Goal: Transaction & Acquisition: Purchase product/service

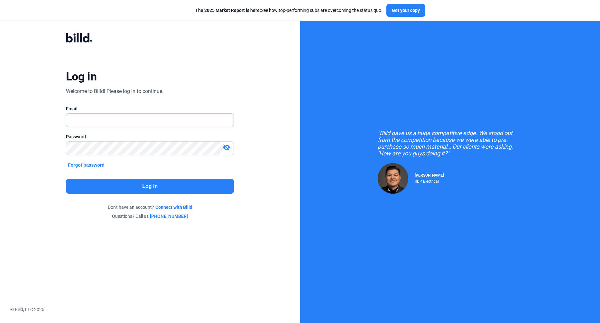
type input "[EMAIL_ADDRESS][DOMAIN_NAME]"
click at [193, 191] on button "Log in" at bounding box center [150, 186] width 168 height 15
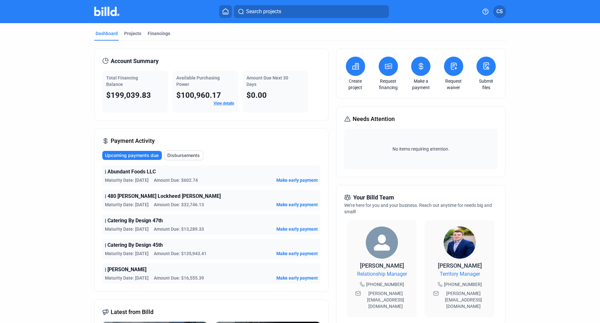
click at [352, 67] on icon at bounding box center [355, 66] width 6 height 6
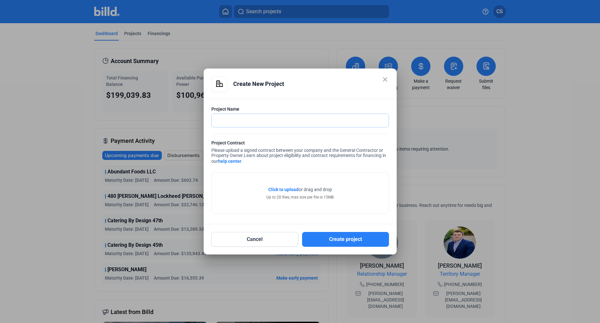
click at [263, 123] on input "text" at bounding box center [297, 120] width 170 height 13
click at [261, 239] on button "Cancel" at bounding box center [254, 239] width 87 height 15
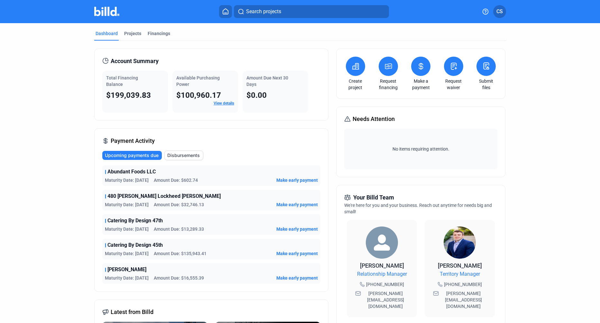
click at [116, 203] on span "Maturity Date: [DATE]" at bounding box center [127, 204] width 44 height 6
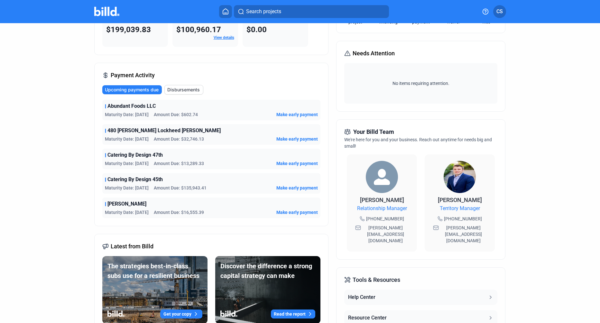
scroll to position [45, 0]
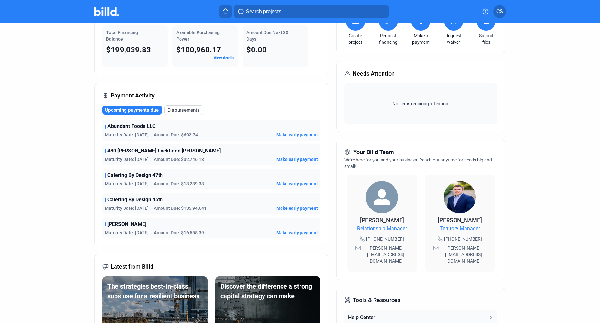
click at [156, 155] on div "480 [PERSON_NAME] Lockheed [PERSON_NAME] Maturity Date: [DATE] Amount Due: $32,…" at bounding box center [211, 154] width 218 height 21
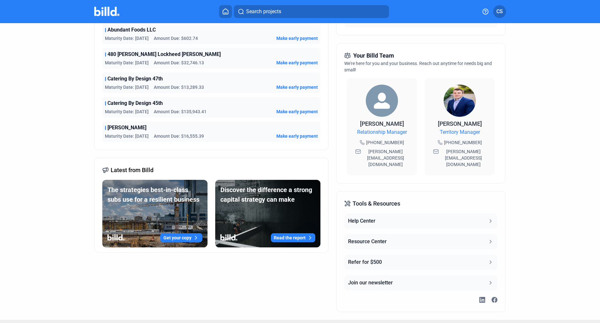
scroll to position [0, 0]
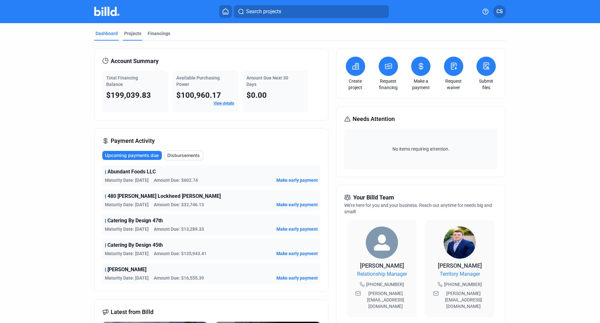
click at [130, 32] on div "Projects" at bounding box center [132, 33] width 17 height 6
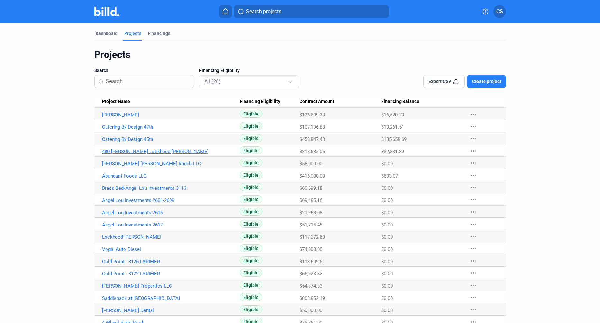
click at [113, 151] on link "480 [PERSON_NAME] Lockheed [PERSON_NAME]" at bounding box center [171, 152] width 138 height 6
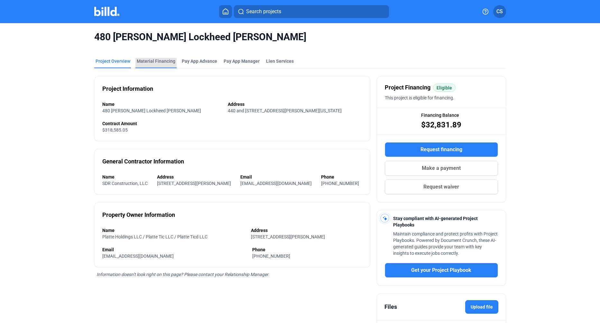
click at [164, 61] on div "Material Financing" at bounding box center [156, 61] width 39 height 6
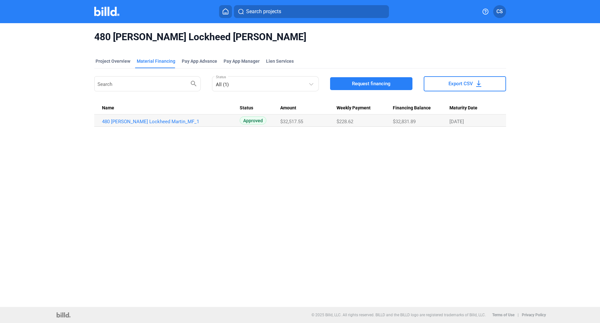
click at [366, 84] on span "Request financing" at bounding box center [371, 83] width 39 height 6
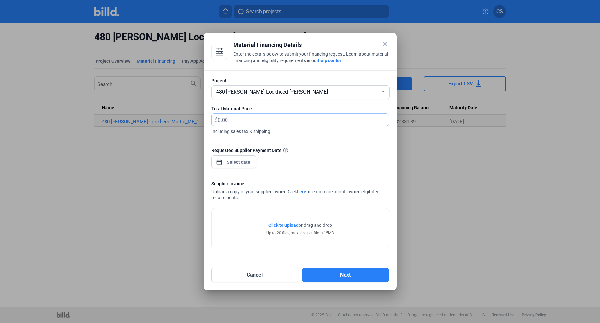
click at [336, 121] on input "text" at bounding box center [303, 119] width 171 height 13
click at [230, 118] on input "text" at bounding box center [299, 119] width 163 height 13
click at [289, 116] on input "text" at bounding box center [299, 119] width 163 height 13
type input "30,741.24"
click at [216, 162] on span "Open calendar" at bounding box center [218, 158] width 15 height 15
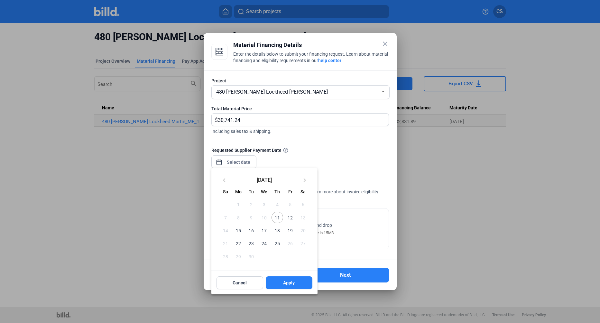
click at [275, 216] on span "11" at bounding box center [277, 218] width 12 height 12
click at [281, 286] on button "Apply" at bounding box center [289, 282] width 47 height 13
type input "[DATE]"
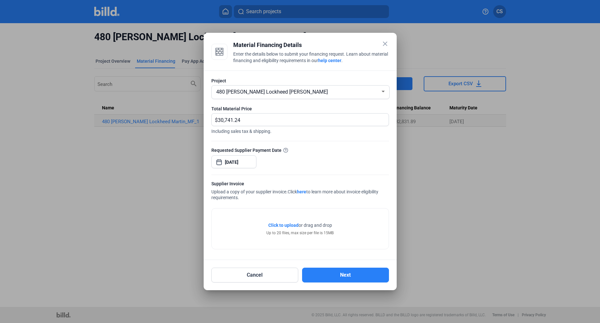
click at [277, 222] on span "Click to upload" at bounding box center [283, 224] width 30 height 5
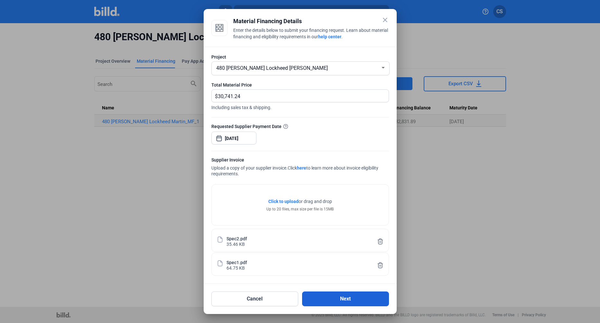
click at [354, 299] on button "Next" at bounding box center [345, 298] width 87 height 15
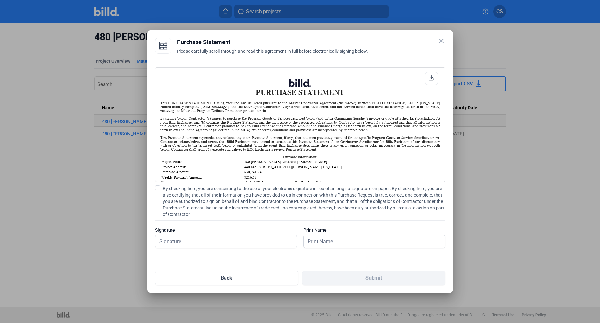
scroll to position [0, 0]
click at [158, 187] on span at bounding box center [157, 187] width 5 height 5
click at [0, 0] on input "By checking here, you are consenting to the use of your electronic signature in…" at bounding box center [0, 0] width 0 height 0
click at [191, 240] on input "text" at bounding box center [225, 241] width 141 height 13
type input "[PERSON_NAME]"
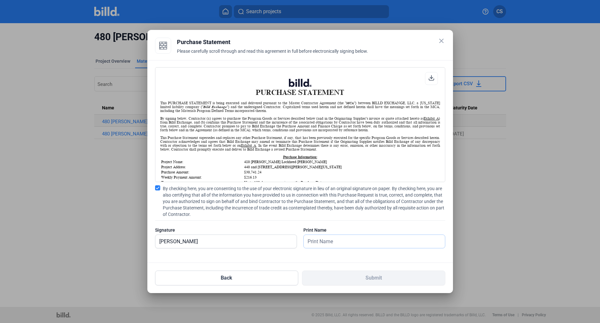
click at [319, 240] on input "text" at bounding box center [371, 241] width 134 height 13
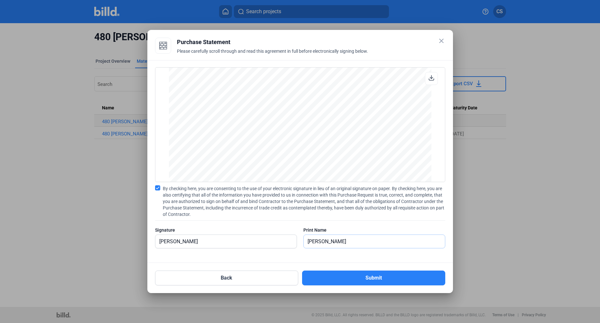
scroll to position [1208, 0]
type input "[PERSON_NAME]"
click at [303, 276] on button "Submit" at bounding box center [373, 277] width 143 height 15
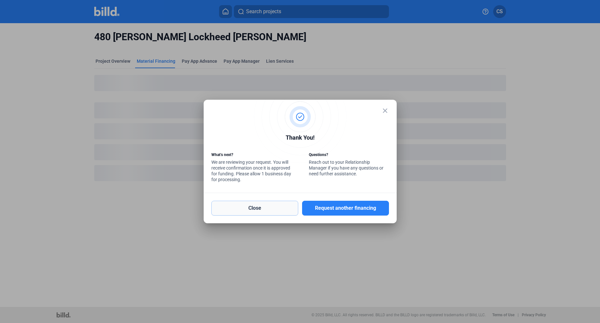
click at [276, 212] on button "Close" at bounding box center [254, 208] width 87 height 15
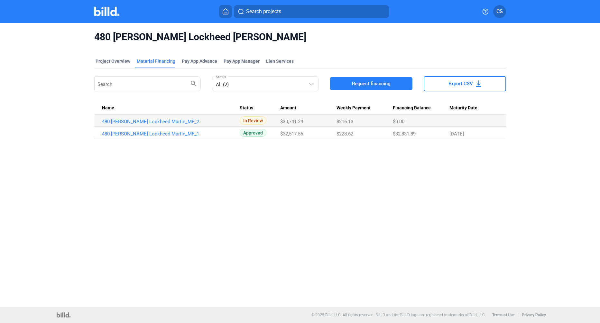
click at [129, 136] on link "480 [PERSON_NAME] Lockheed Martin_MF_1" at bounding box center [171, 134] width 138 height 6
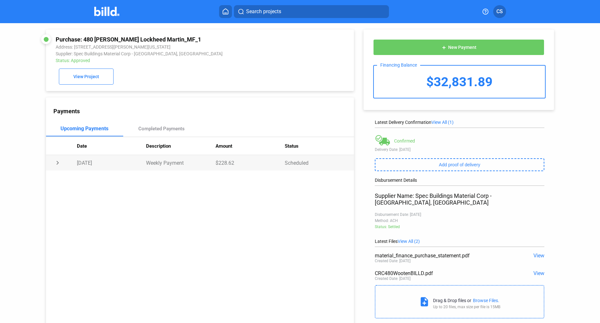
click at [58, 164] on td "chevron_right" at bounding box center [61, 162] width 31 height 15
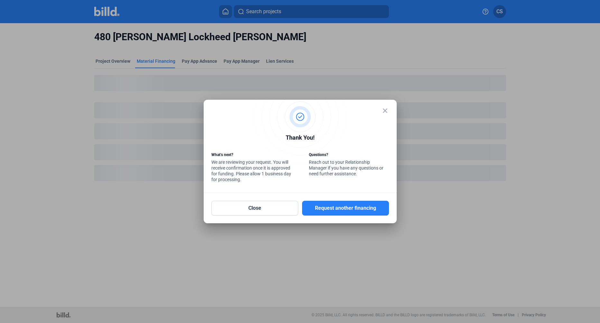
click at [382, 108] on mat-icon "close" at bounding box center [385, 111] width 8 height 8
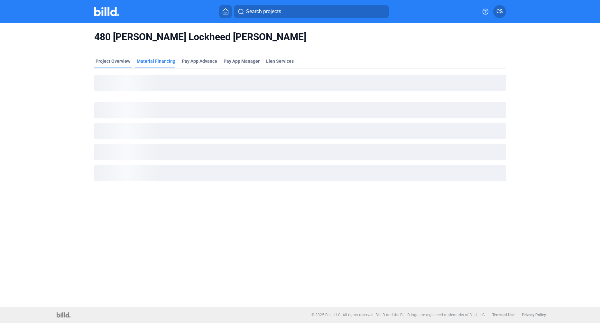
click at [114, 59] on div "Project Overview" at bounding box center [112, 61] width 35 height 6
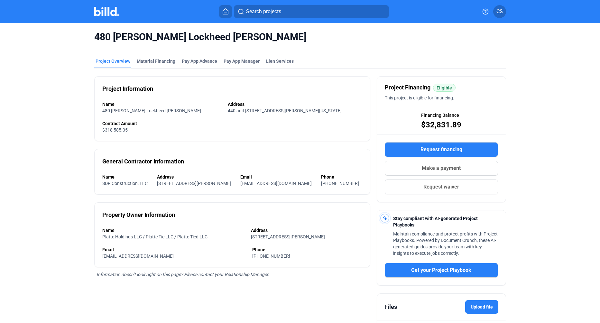
click at [113, 17] on div "Search projects CS" at bounding box center [300, 11] width 500 height 13
click at [111, 13] on img at bounding box center [106, 11] width 25 height 9
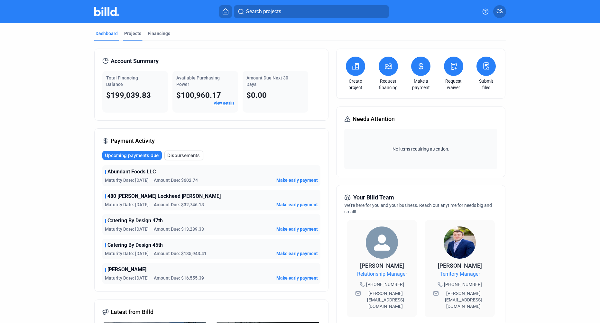
click at [133, 33] on div "Projects" at bounding box center [132, 33] width 17 height 6
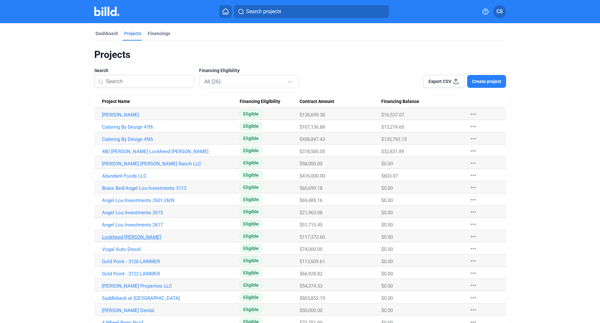
click at [126, 238] on link "Lockheed [PERSON_NAME]" at bounding box center [171, 237] width 138 height 6
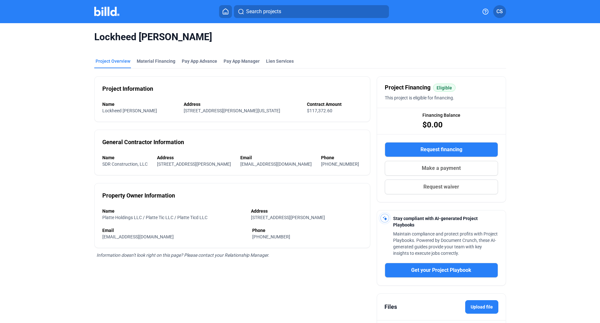
click at [101, 14] on img at bounding box center [106, 11] width 25 height 9
